Goal: Task Accomplishment & Management: Use online tool/utility

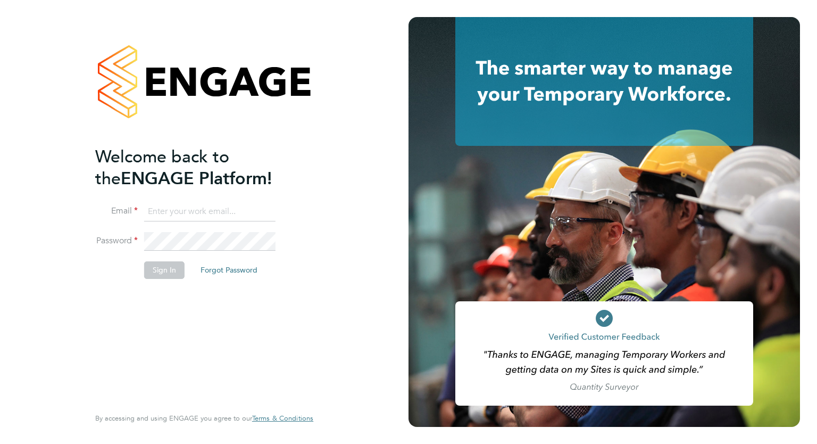
type input "accounts@buildrec.com"
click at [168, 275] on button "Sign In" at bounding box center [164, 269] width 40 height 17
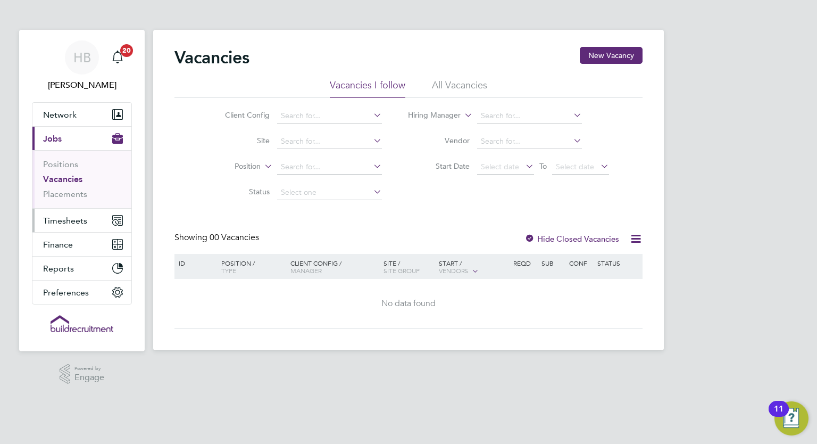
click at [117, 221] on icon "Main navigation" at bounding box center [115, 222] width 5 height 5
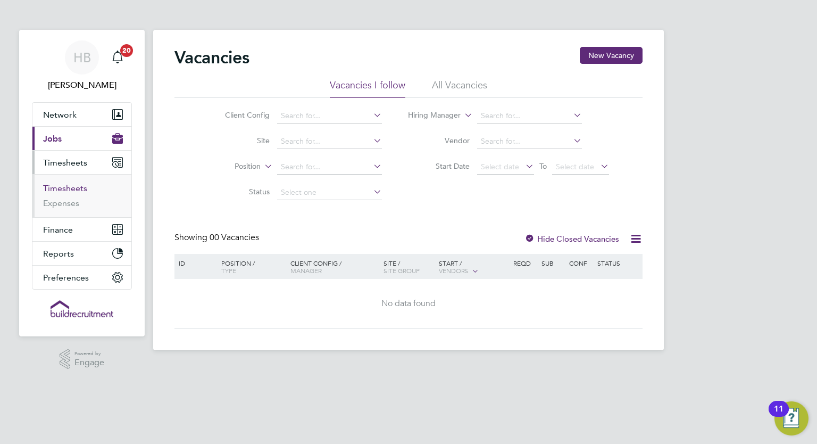
click at [79, 187] on link "Timesheets" at bounding box center [65, 188] width 44 height 10
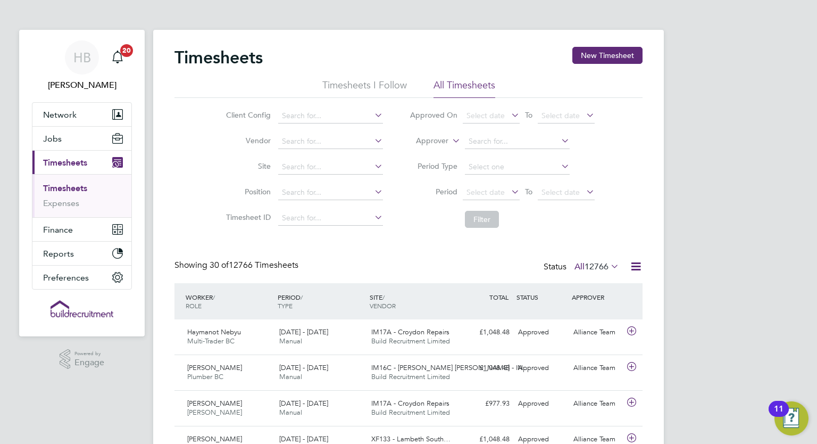
click at [636, 260] on icon at bounding box center [635, 266] width 13 height 13
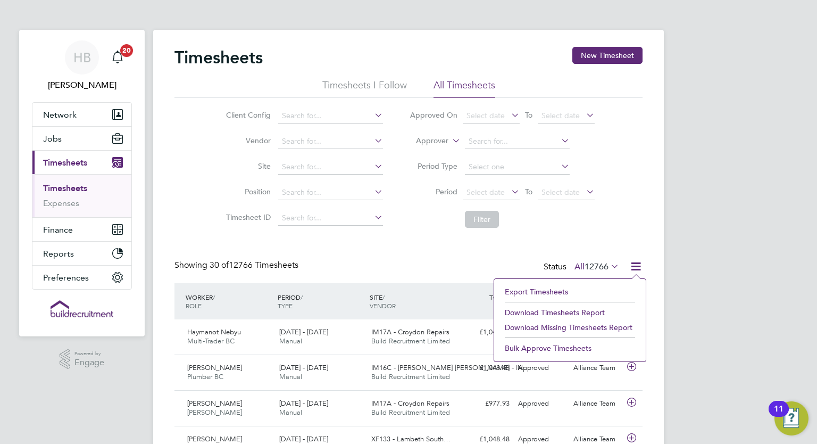
click at [540, 286] on li "Export Timesheets" at bounding box center [569, 291] width 141 height 15
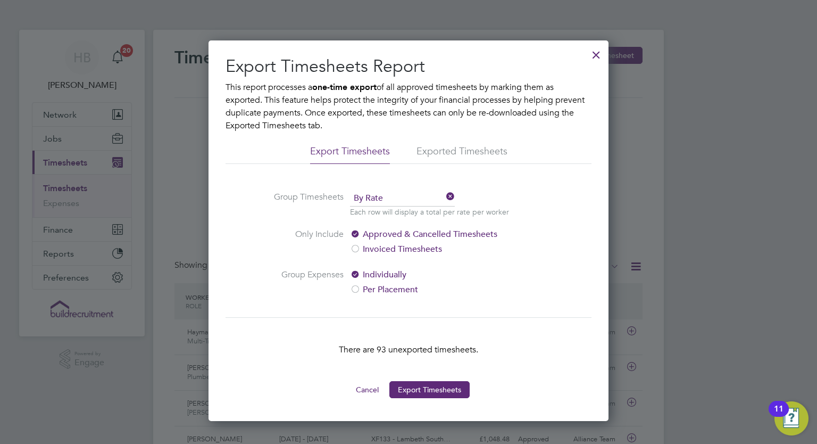
click at [600, 49] on div at bounding box center [596, 52] width 19 height 19
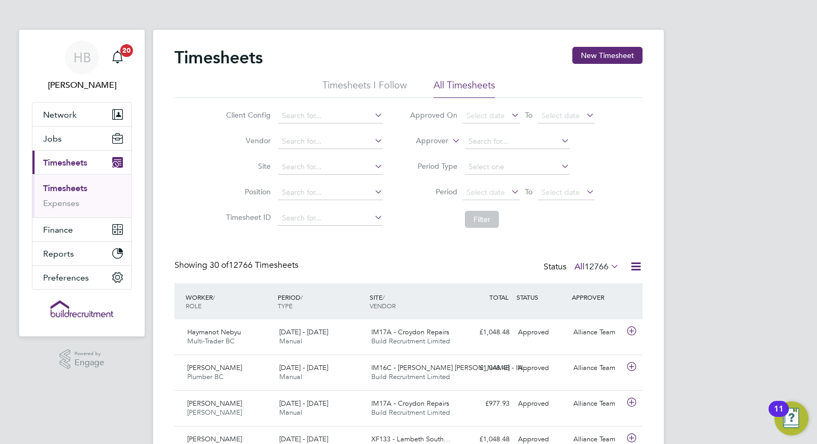
click at [631, 260] on icon at bounding box center [635, 266] width 13 height 13
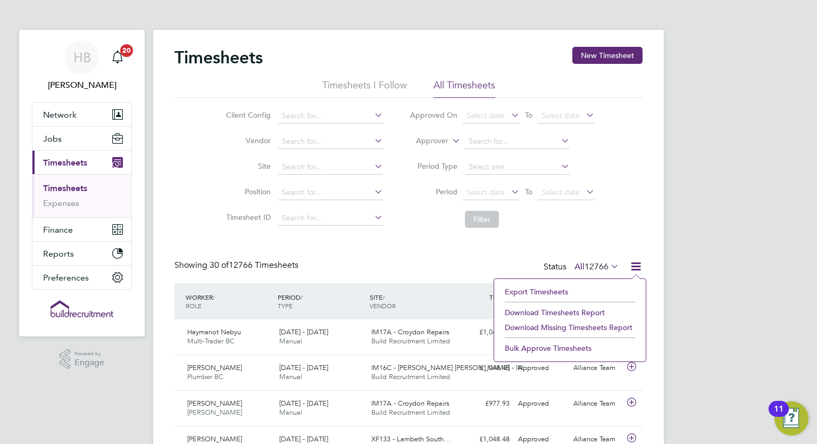
click at [549, 285] on li "Export Timesheets" at bounding box center [569, 291] width 141 height 15
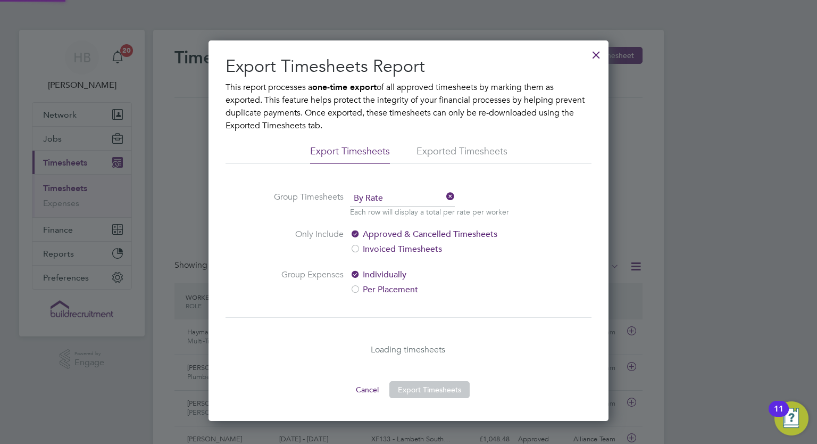
scroll to position [5, 5]
click at [423, 388] on button "Export Timesheets" at bounding box center [429, 389] width 80 height 17
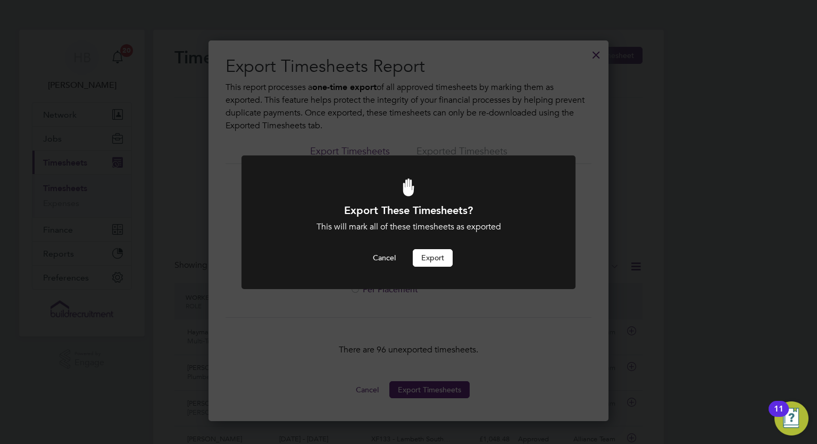
click at [438, 260] on button "Export" at bounding box center [433, 257] width 40 height 17
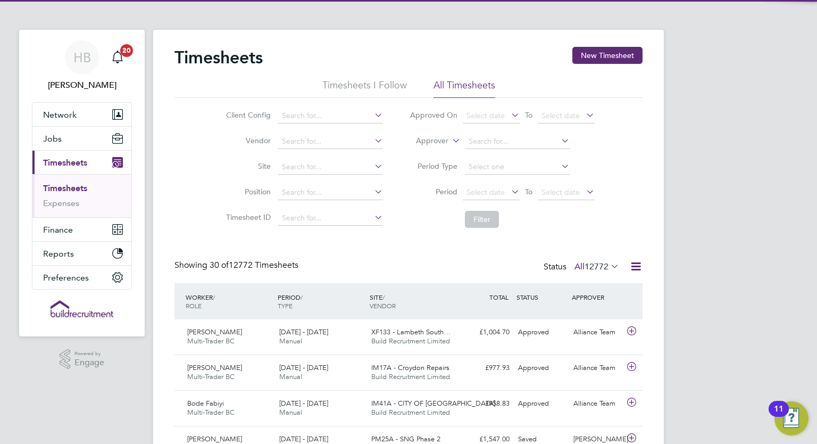
scroll to position [27, 93]
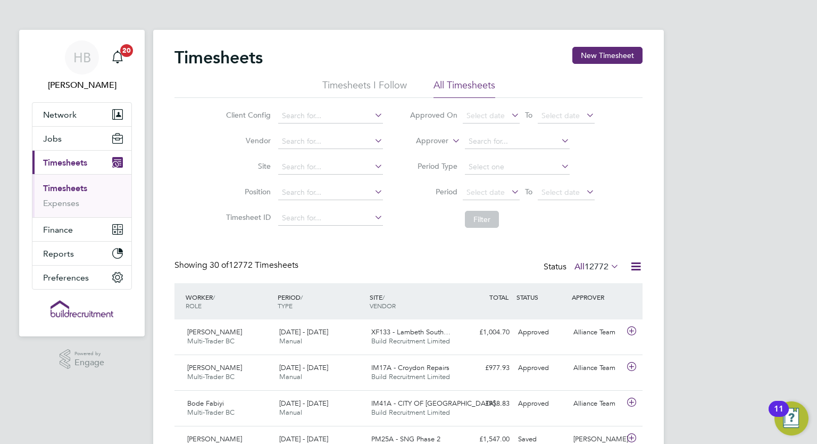
click at [638, 265] on icon at bounding box center [635, 266] width 13 height 13
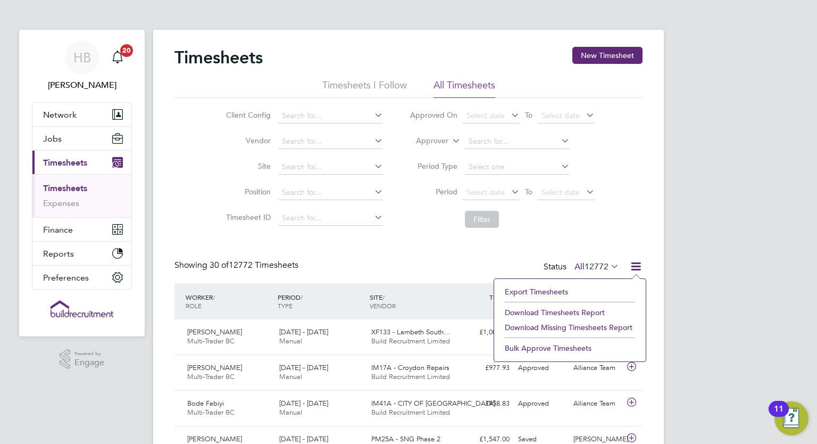
click at [555, 289] on li "Export Timesheets" at bounding box center [569, 291] width 141 height 15
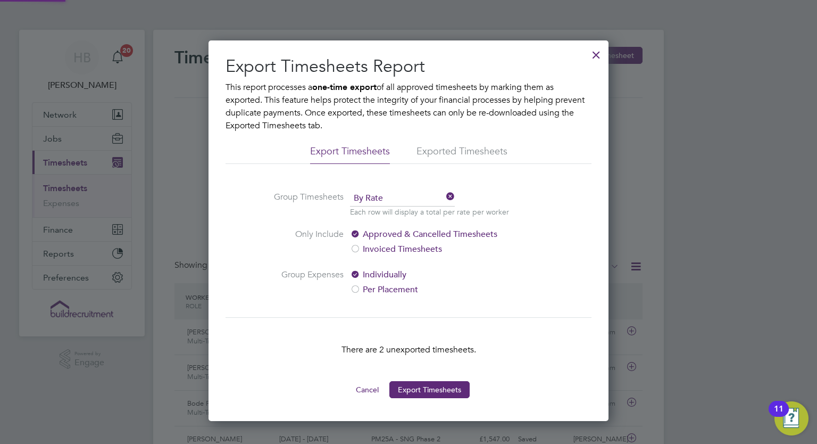
scroll to position [381, 400]
click at [590, 55] on div at bounding box center [596, 52] width 19 height 19
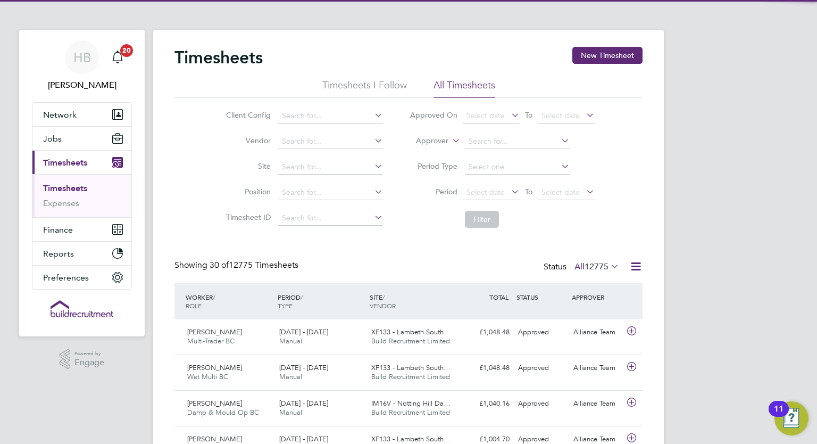
click at [637, 269] on icon at bounding box center [635, 266] width 13 height 13
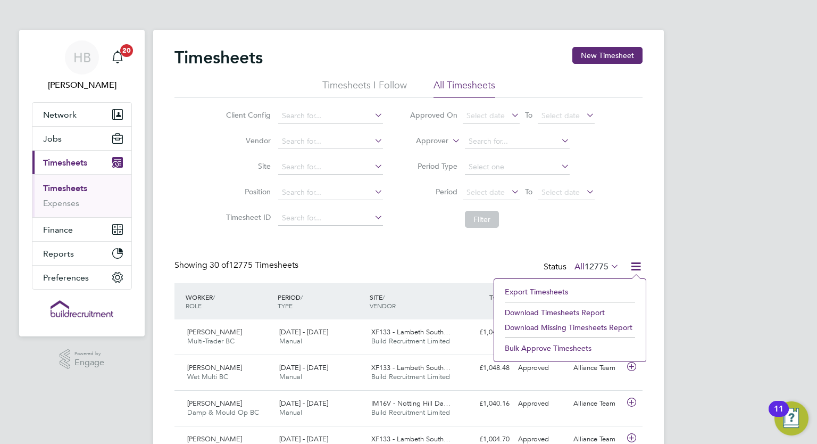
click at [521, 290] on li "Export Timesheets" at bounding box center [569, 291] width 141 height 15
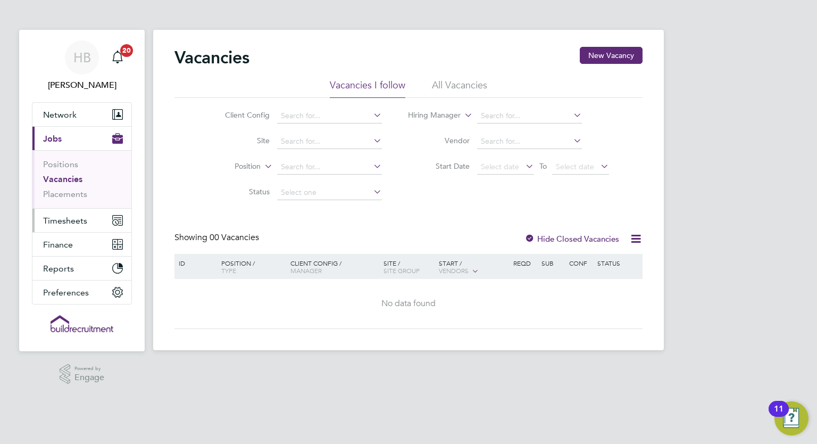
click at [97, 219] on button "Timesheets" at bounding box center [81, 219] width 99 height 23
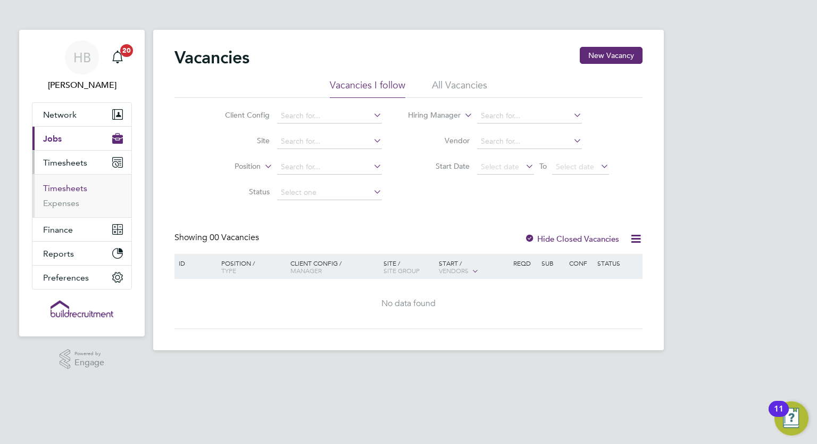
click at [74, 186] on link "Timesheets" at bounding box center [65, 188] width 44 height 10
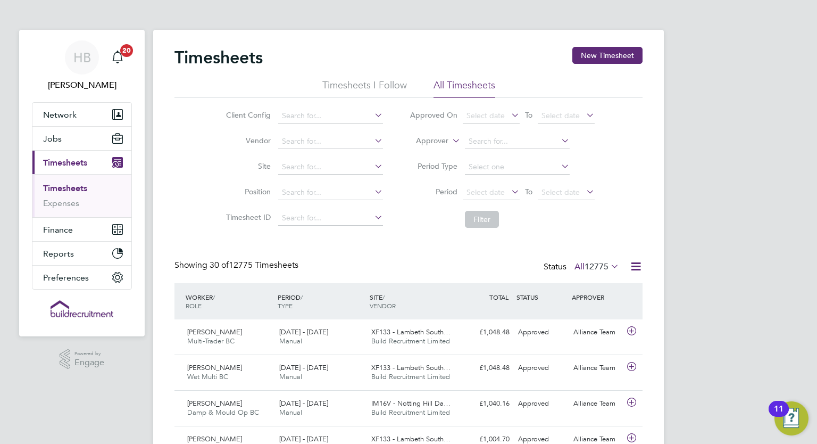
click at [633, 262] on icon at bounding box center [635, 266] width 13 height 13
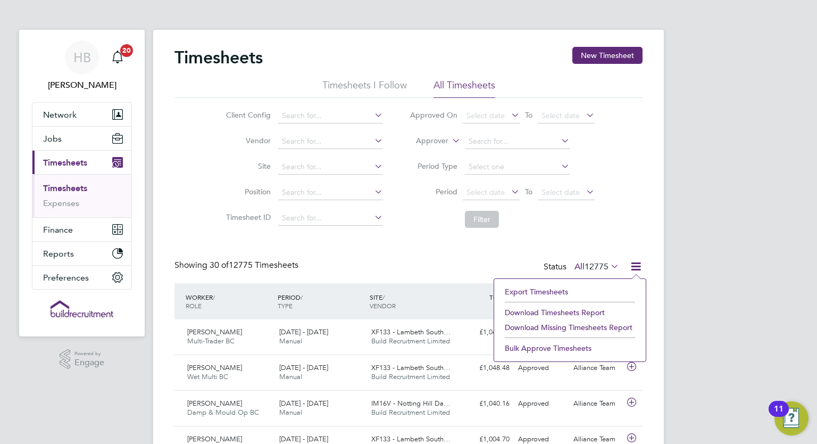
click at [533, 287] on li "Export Timesheets" at bounding box center [569, 291] width 141 height 15
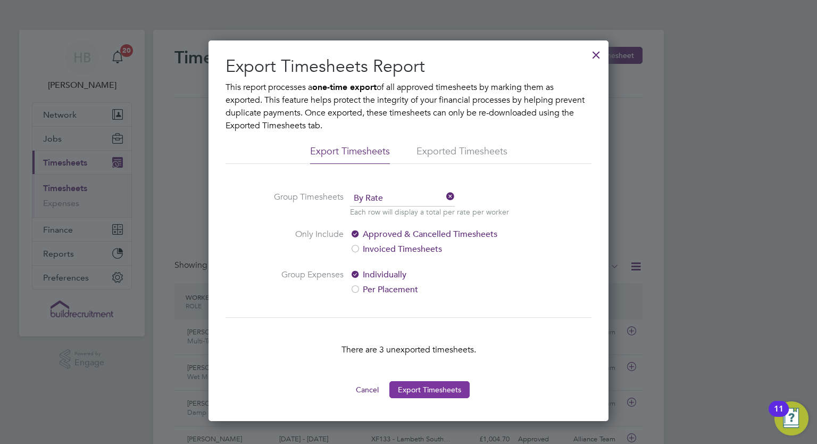
click at [436, 384] on button "Export Timesheets" at bounding box center [429, 389] width 80 height 17
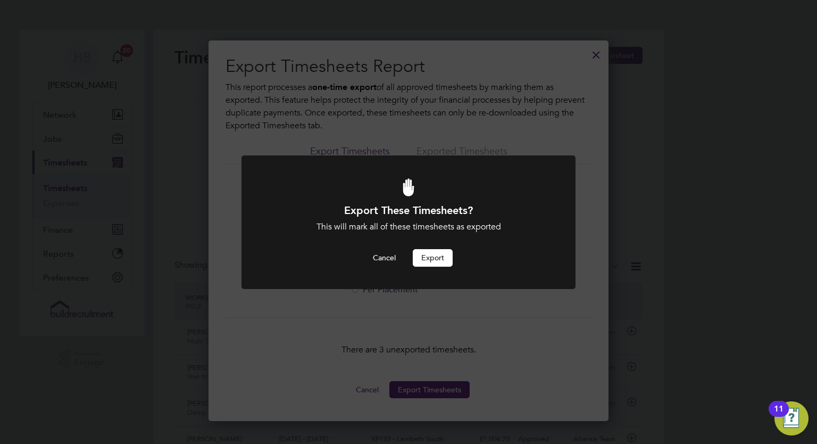
click at [444, 252] on button "Export" at bounding box center [433, 257] width 40 height 17
